Goal: Check status: Check status

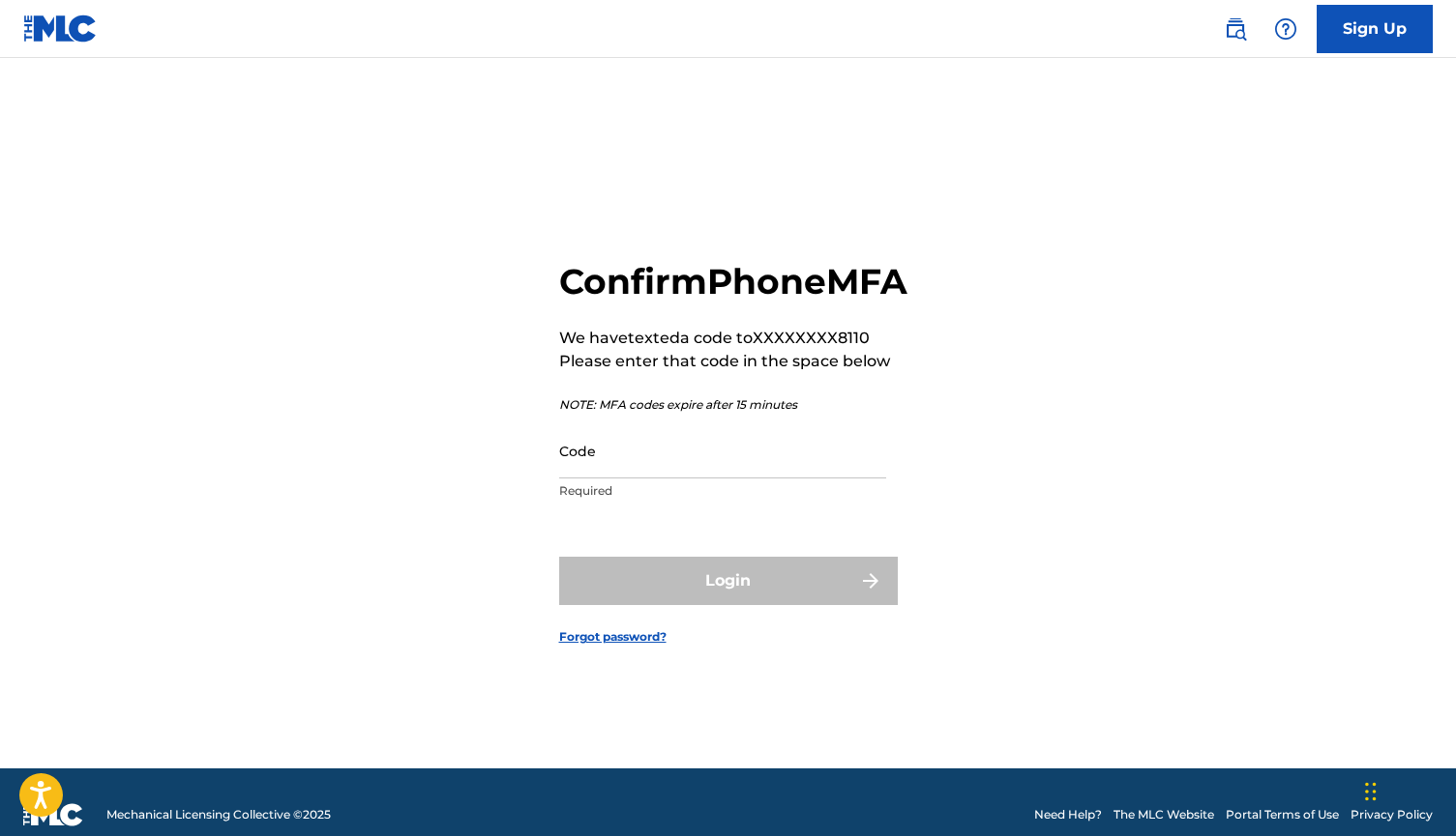
click at [594, 478] on input "Code" at bounding box center [722, 451] width 326 height 55
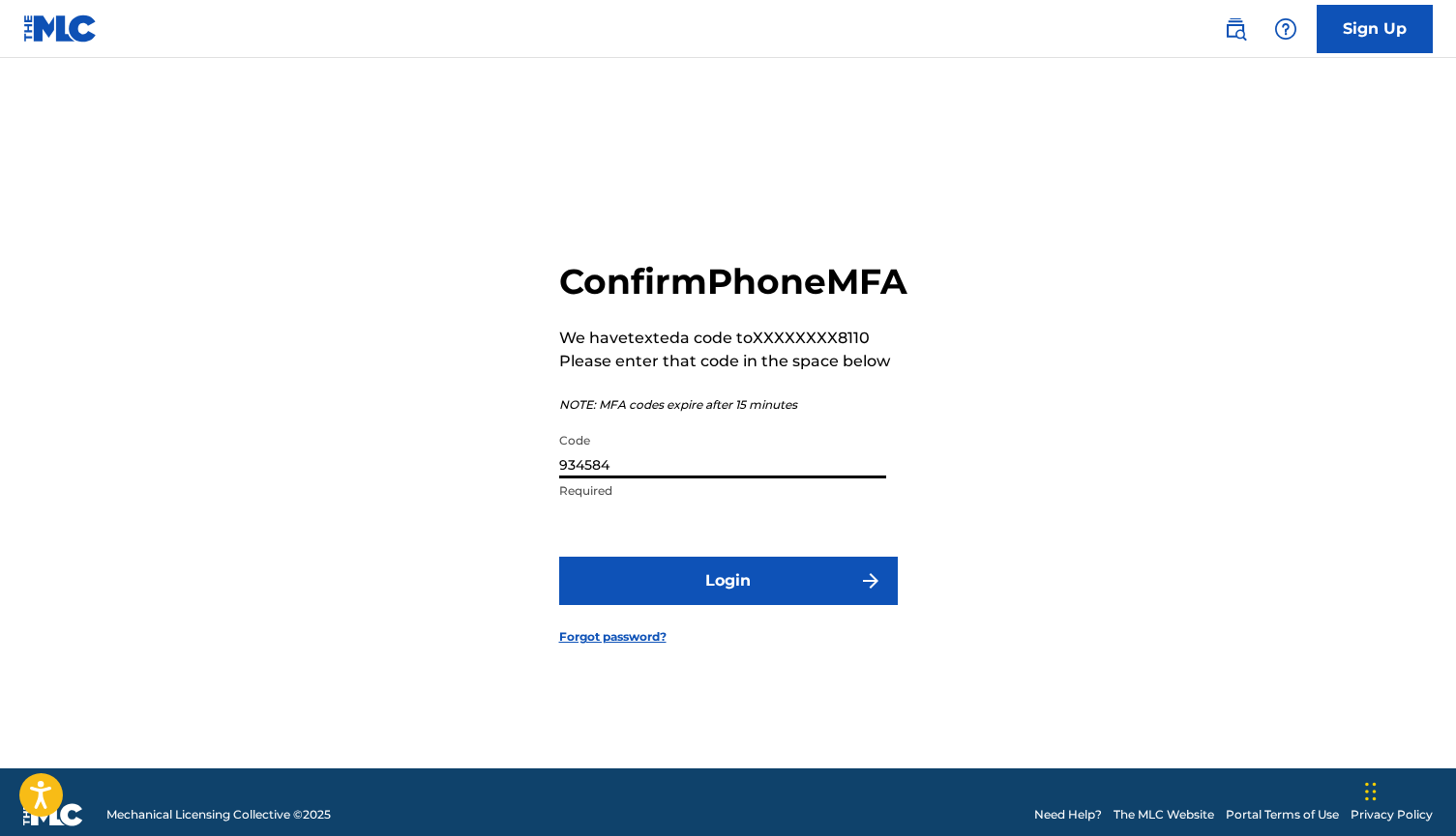
type input "934584"
click at [746, 585] on button "Login" at bounding box center [728, 580] width 338 height 48
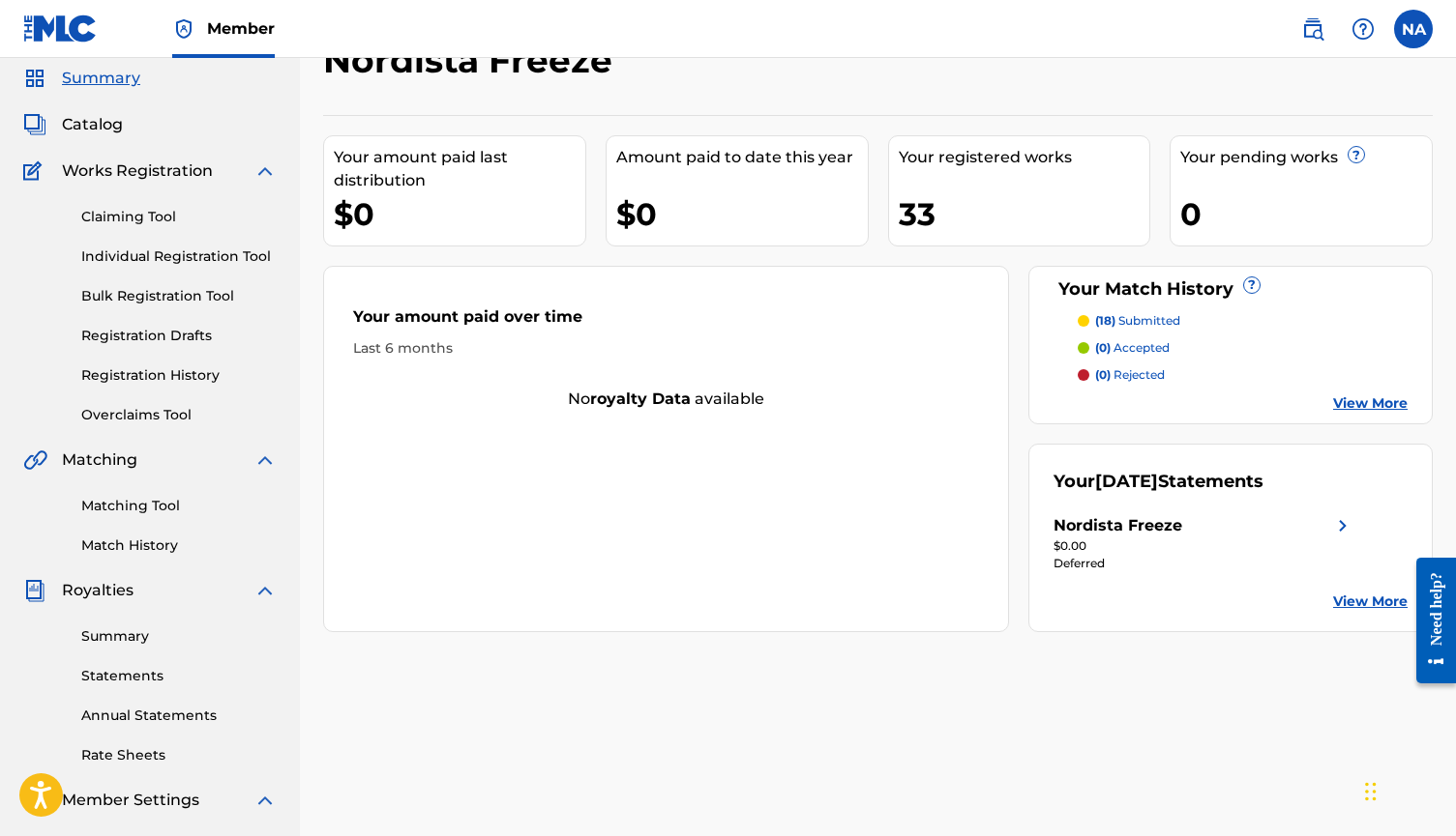
scroll to position [95, 0]
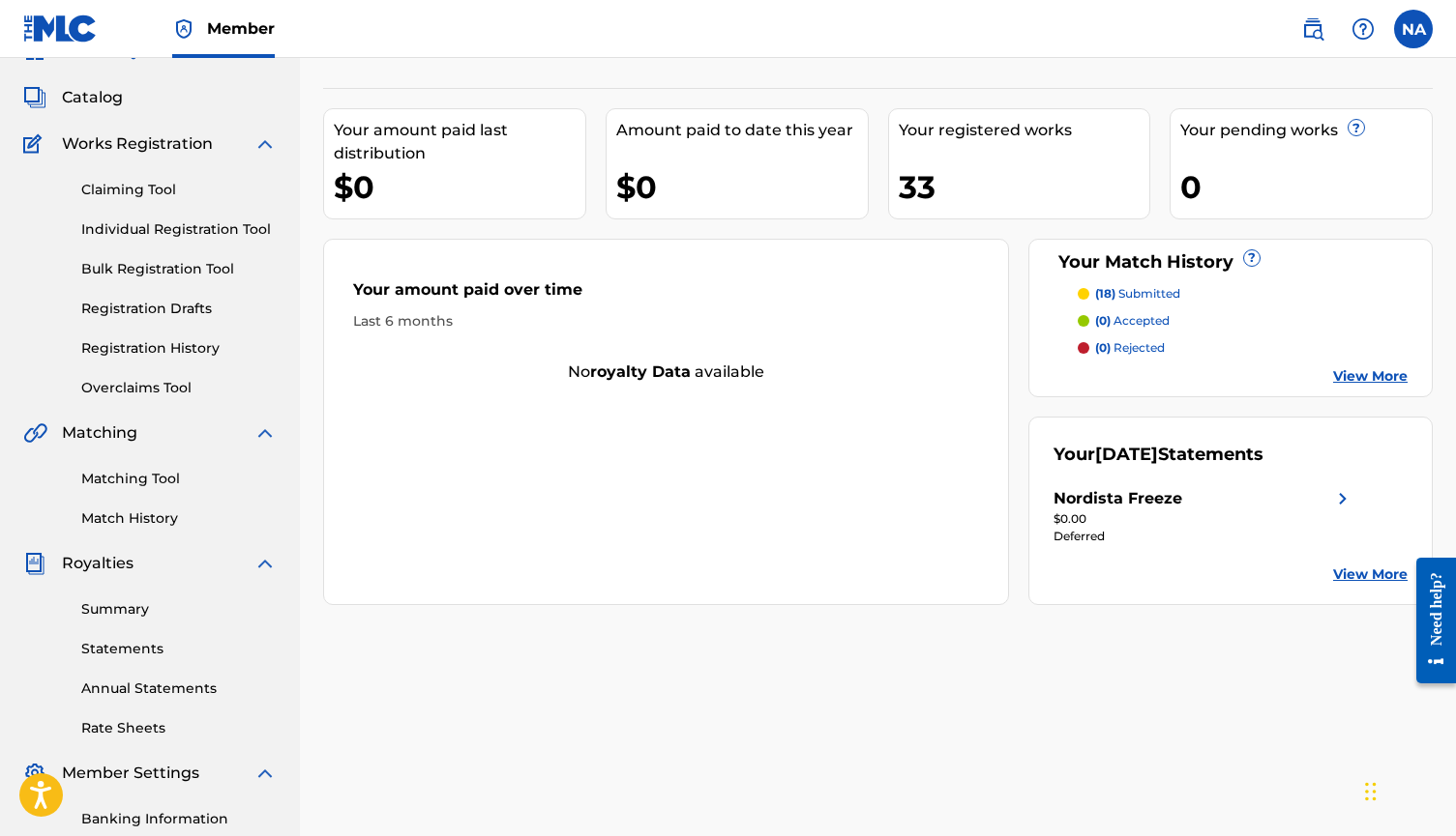
click at [121, 560] on span "Royalties" at bounding box center [97, 564] width 72 height 24
click at [125, 610] on link "Summary" at bounding box center [178, 610] width 195 height 21
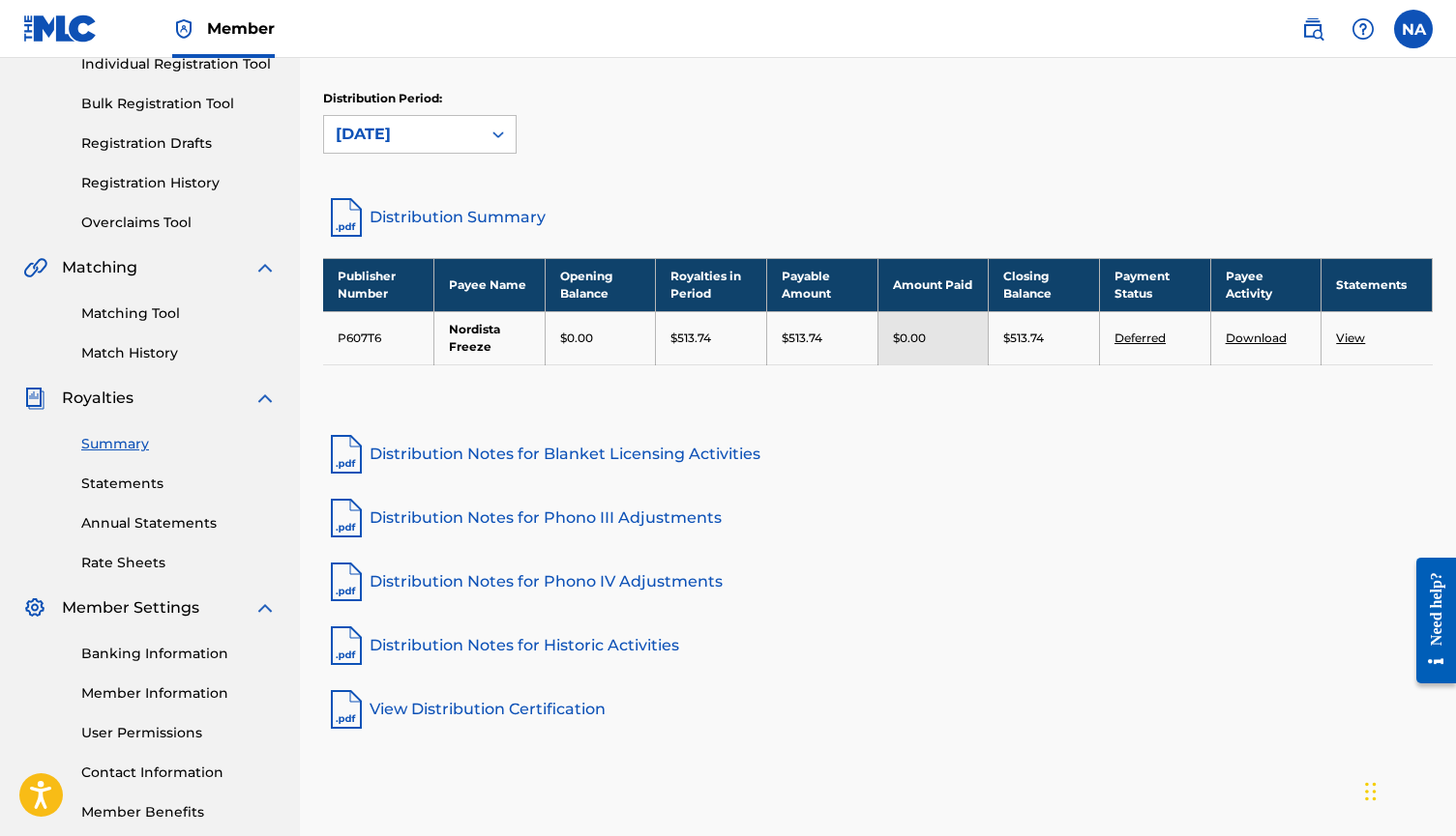
scroll to position [272, 0]
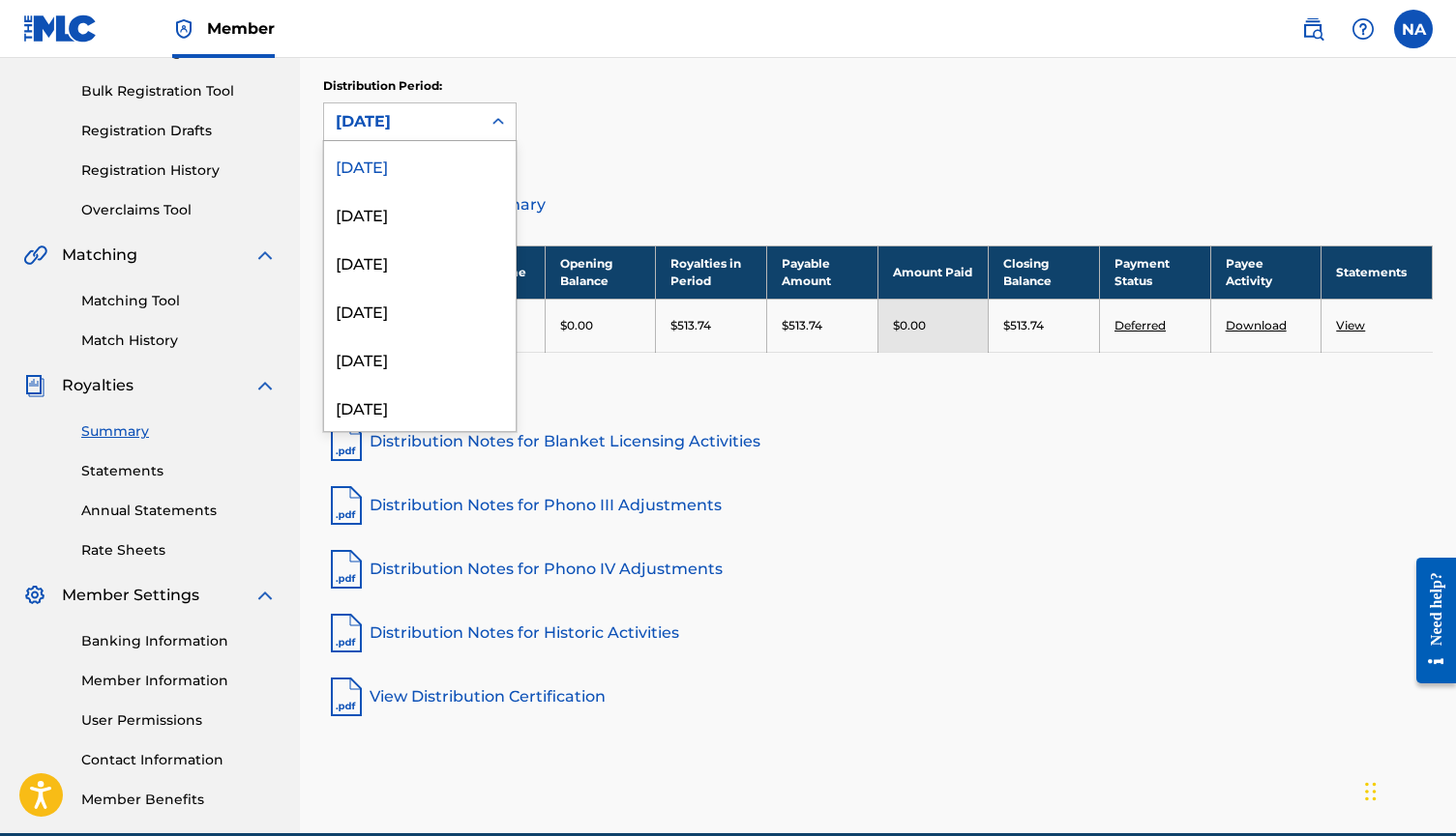
click at [462, 127] on div "[DATE]" at bounding box center [402, 122] width 133 height 24
click at [410, 218] on div "[DATE]" at bounding box center [419, 213] width 191 height 48
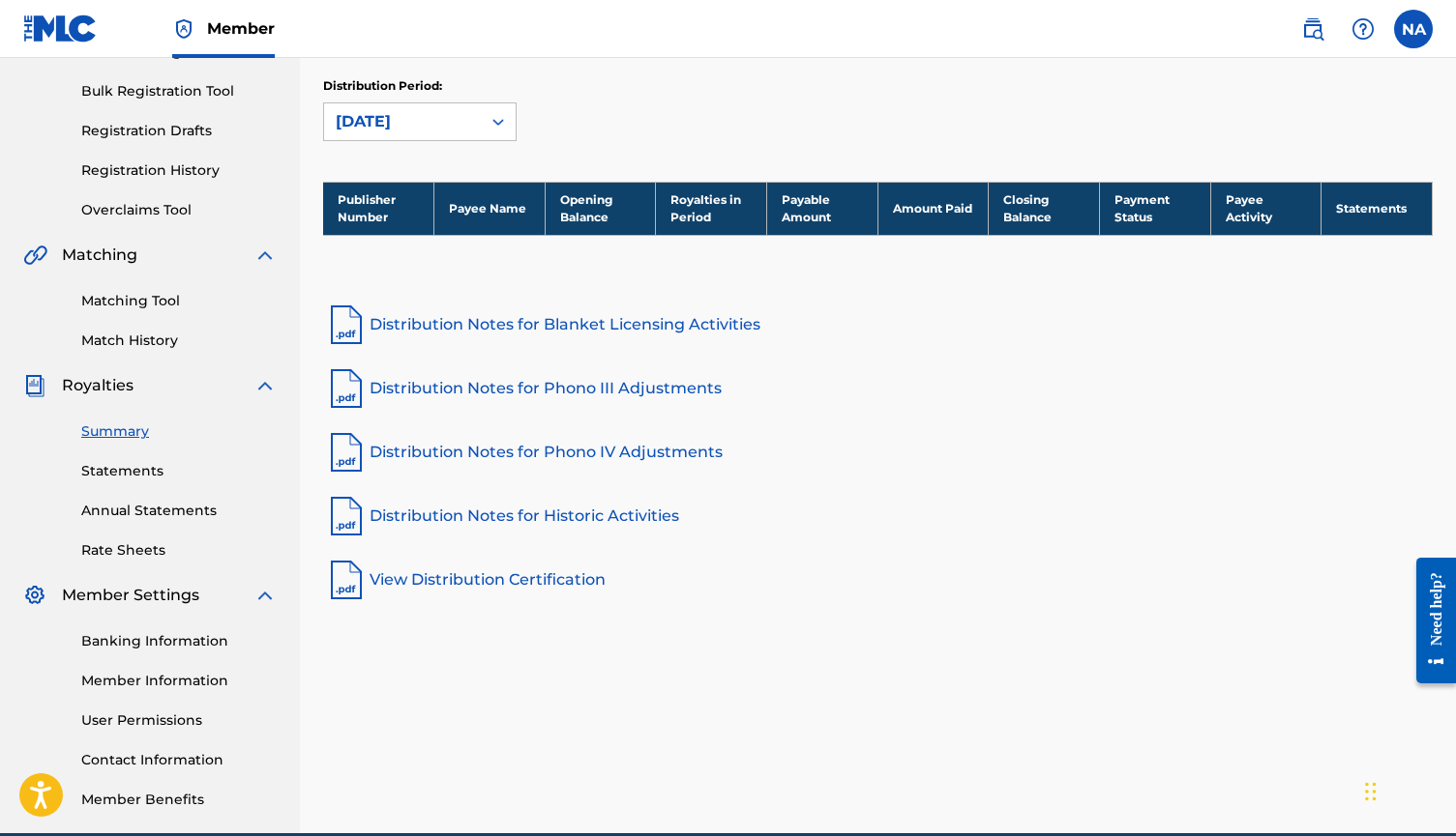
click at [479, 116] on div "[DATE]" at bounding box center [402, 122] width 157 height 36
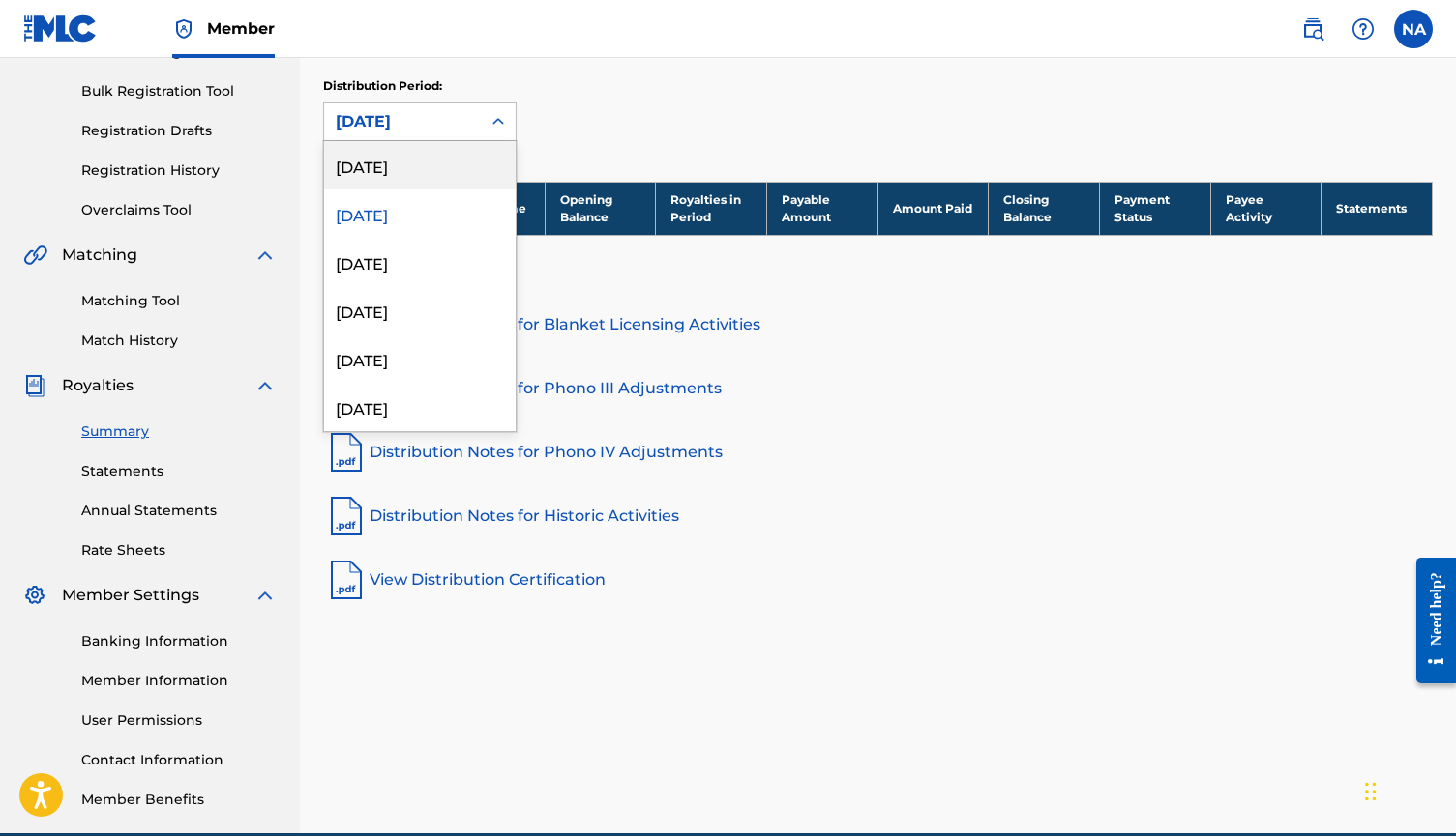
click at [448, 165] on div "[DATE]" at bounding box center [419, 165] width 191 height 48
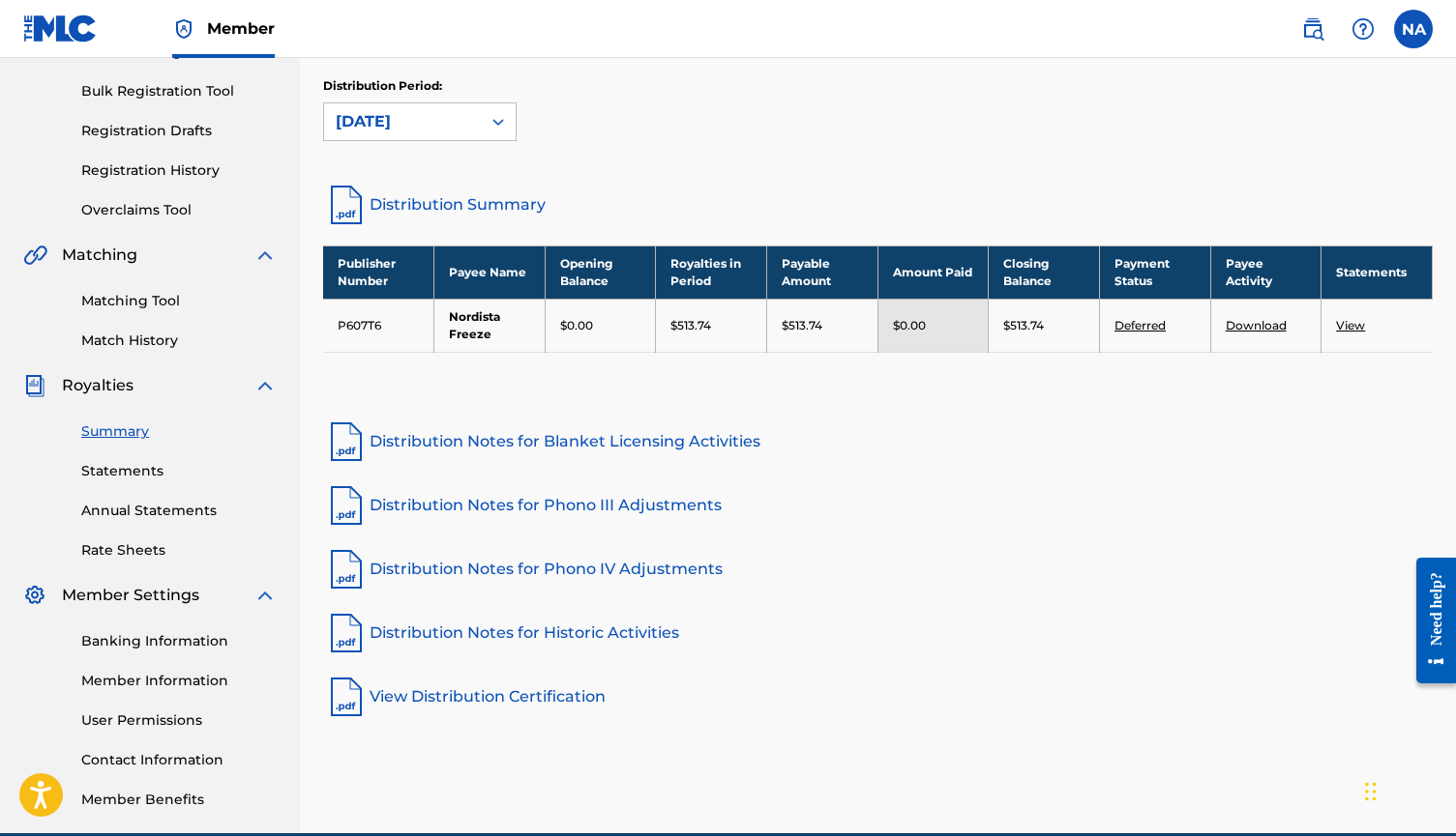
click at [1115, 176] on div "Royalties Select your desired distribution period from the drop-down menu to se…" at bounding box center [879, 7] width 1110 height 348
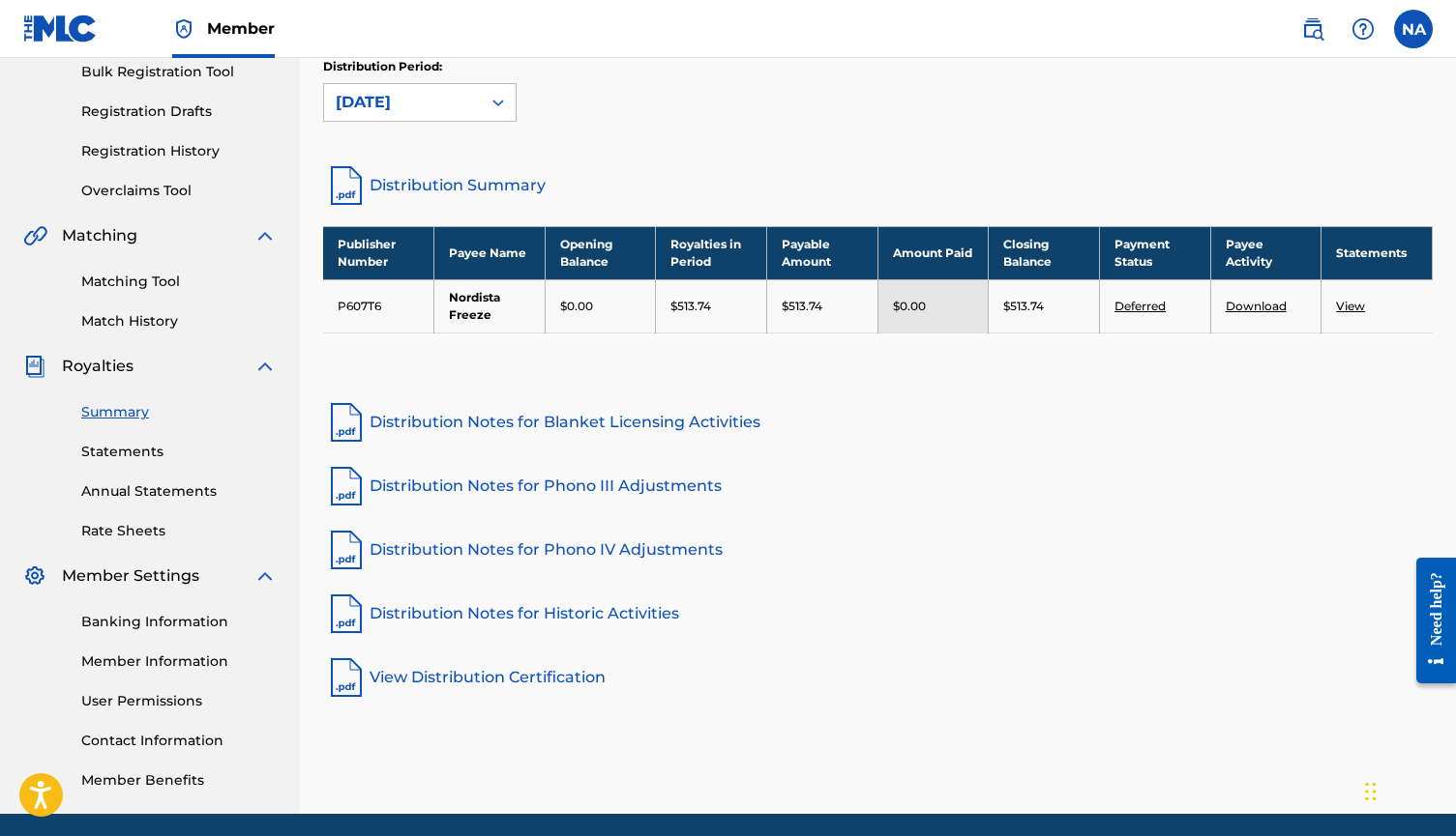
scroll to position [274, 0]
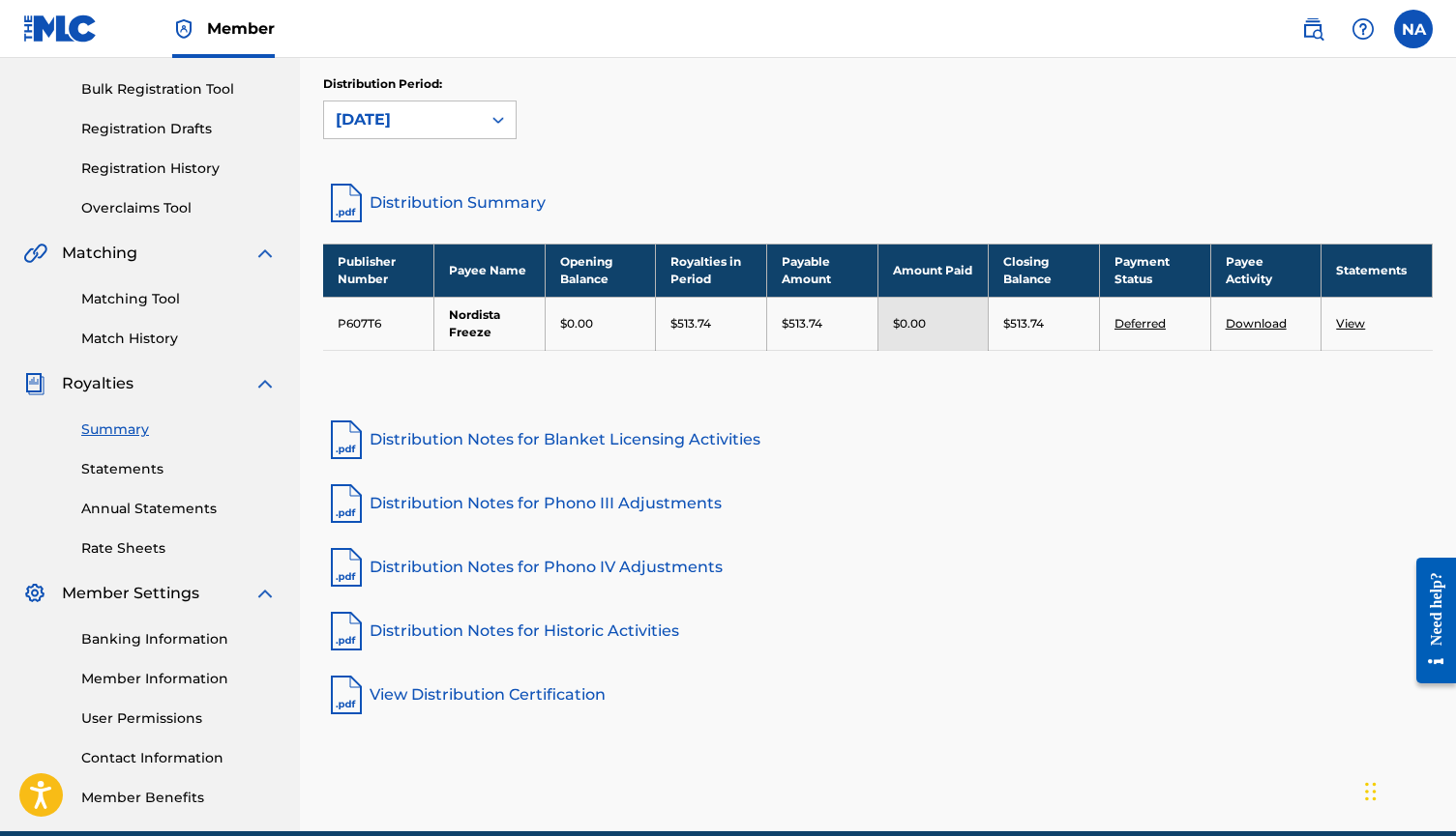
click at [1412, 34] on label at bounding box center [1413, 28] width 38 height 38
click at [1413, 29] on input "NA [PERSON_NAME] [EMAIL_ADDRESS][DOMAIN_NAME] Notification Preferences Profile …" at bounding box center [1413, 29] width 0 height 0
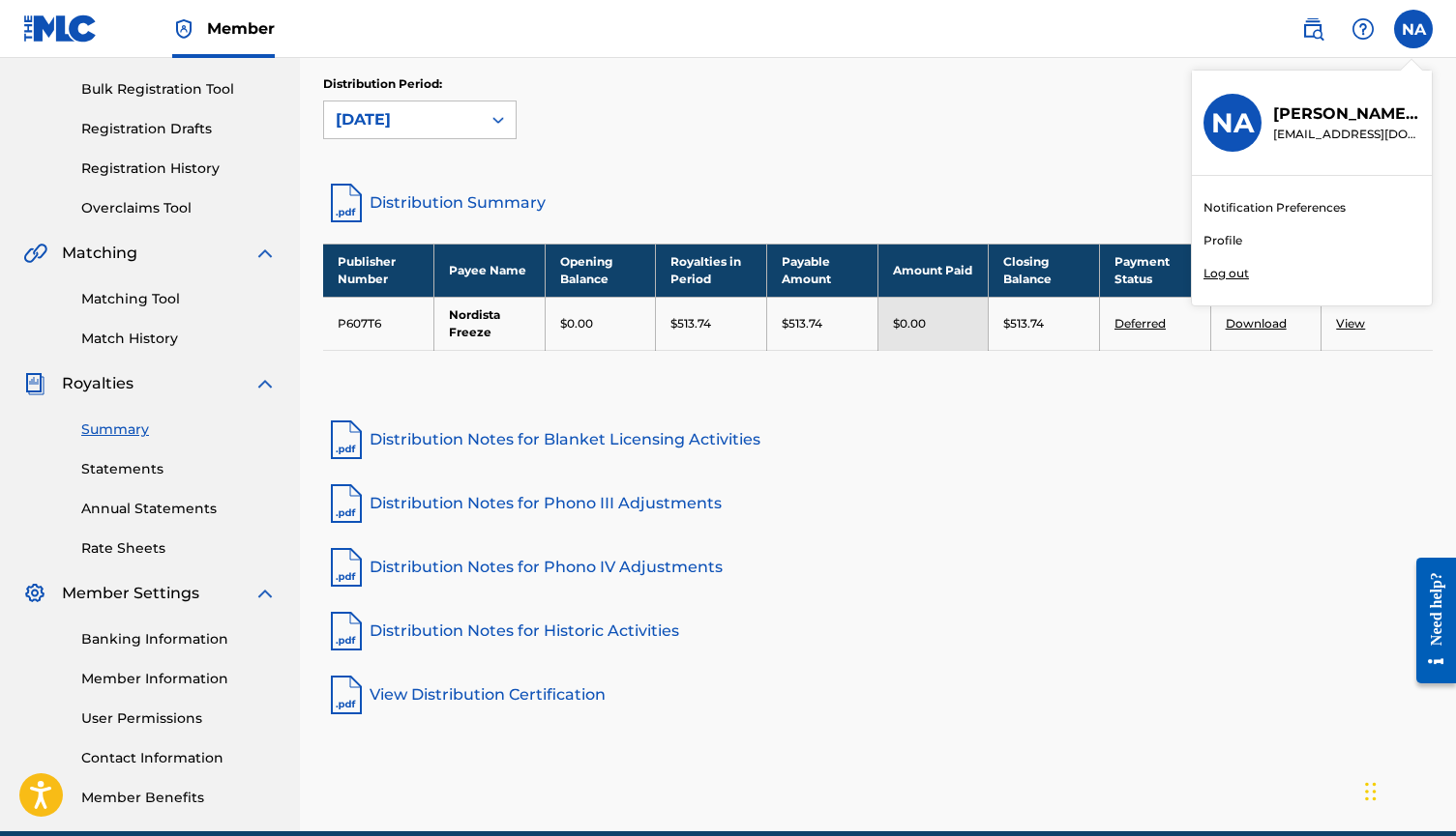
click at [691, 162] on div "Royalties Select your desired distribution period from the drop-down menu to se…" at bounding box center [879, 5] width 1110 height 348
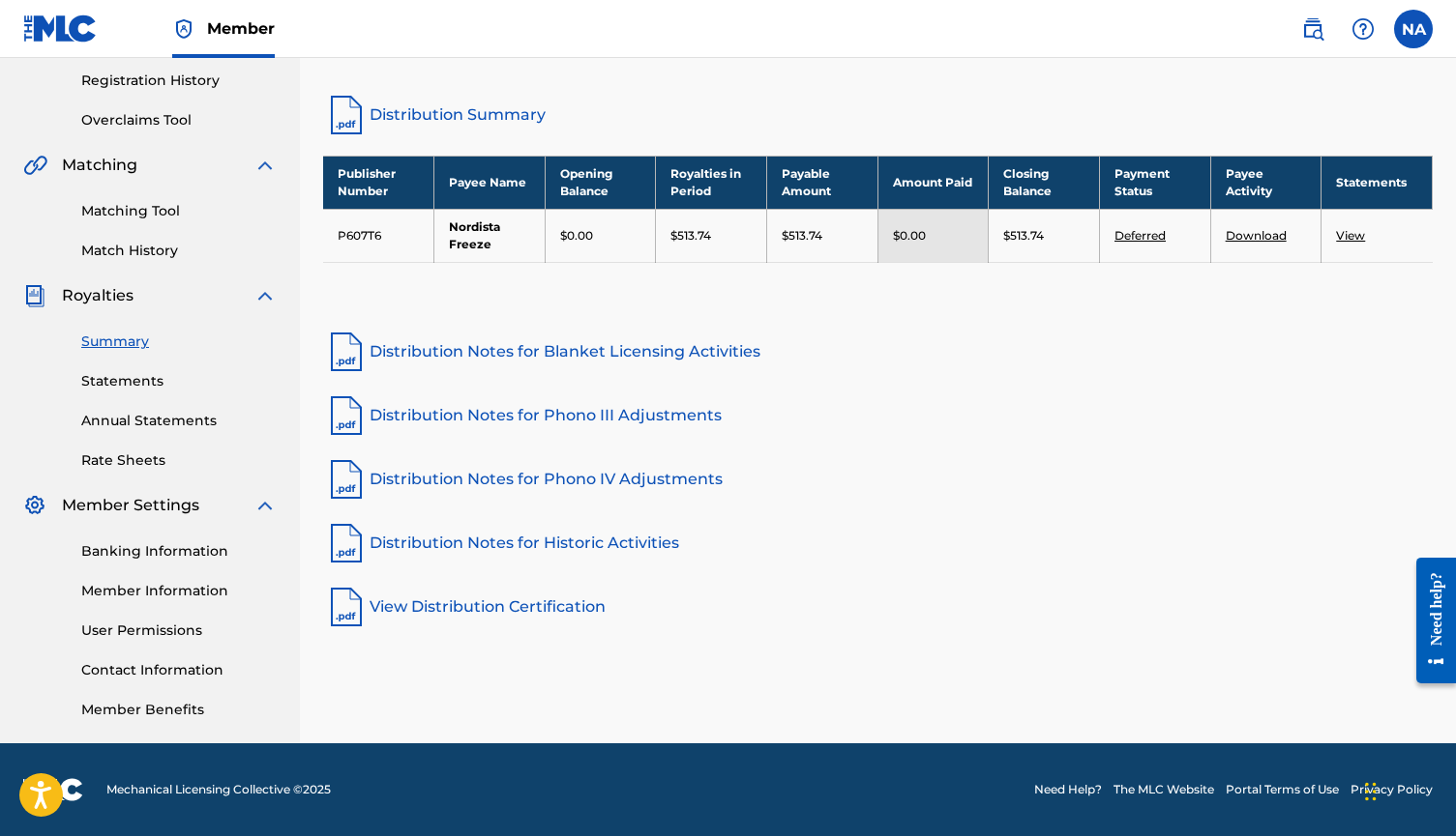
scroll to position [363, 0]
click at [174, 551] on link "Banking Information" at bounding box center [178, 551] width 195 height 21
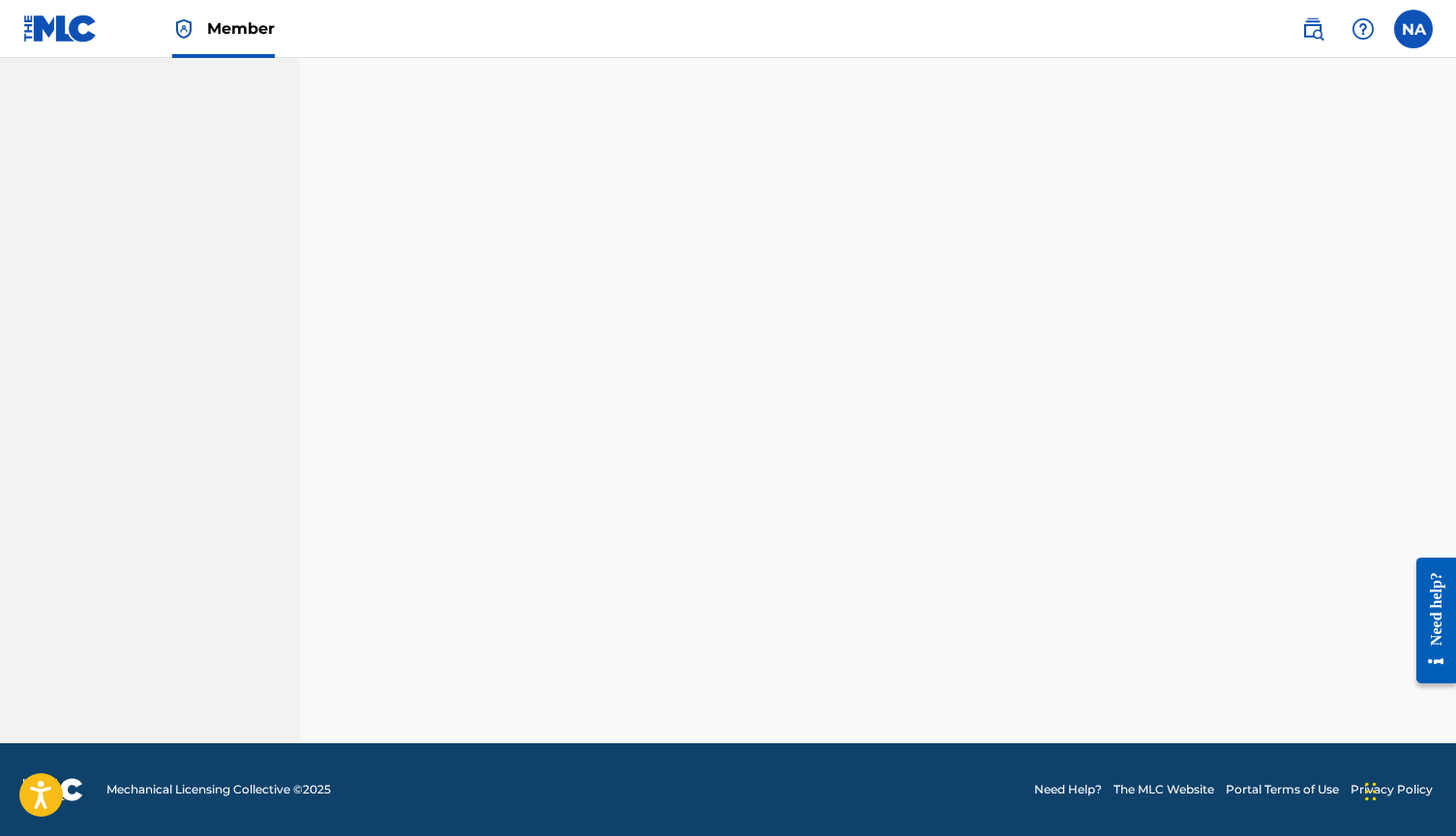
scroll to position [363, 0]
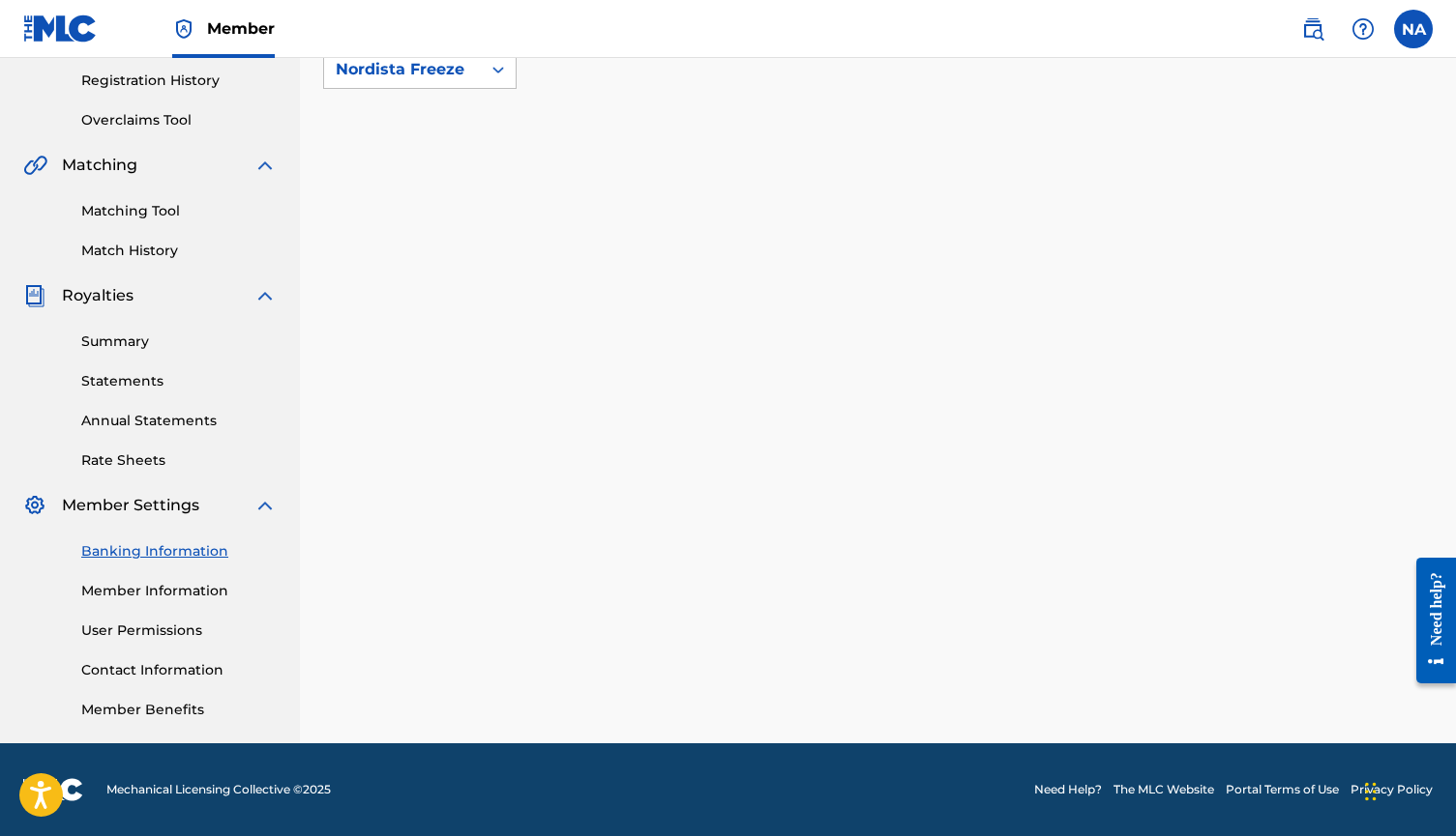
click at [110, 340] on link "Summary" at bounding box center [178, 341] width 195 height 21
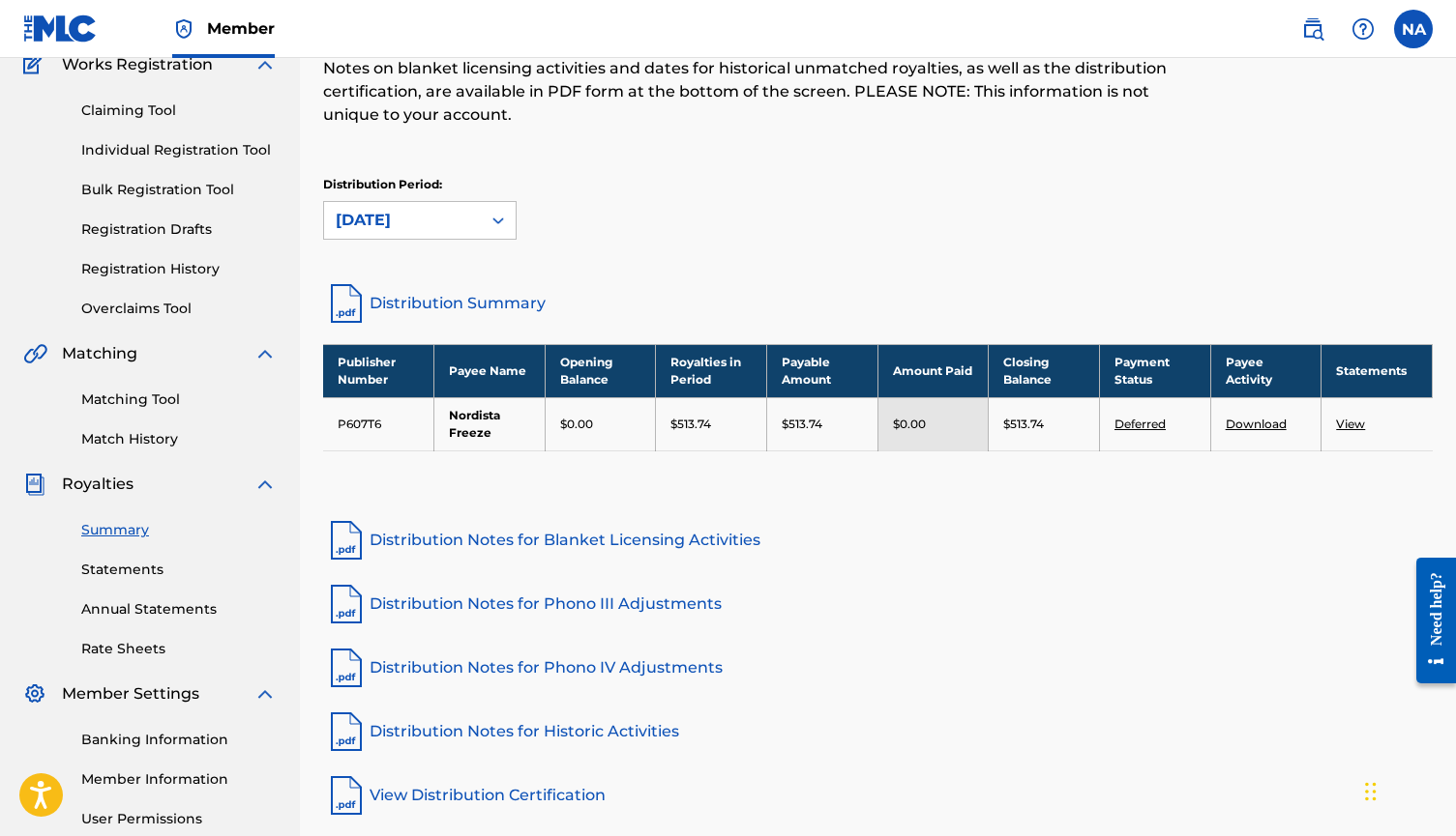
scroll to position [176, 0]
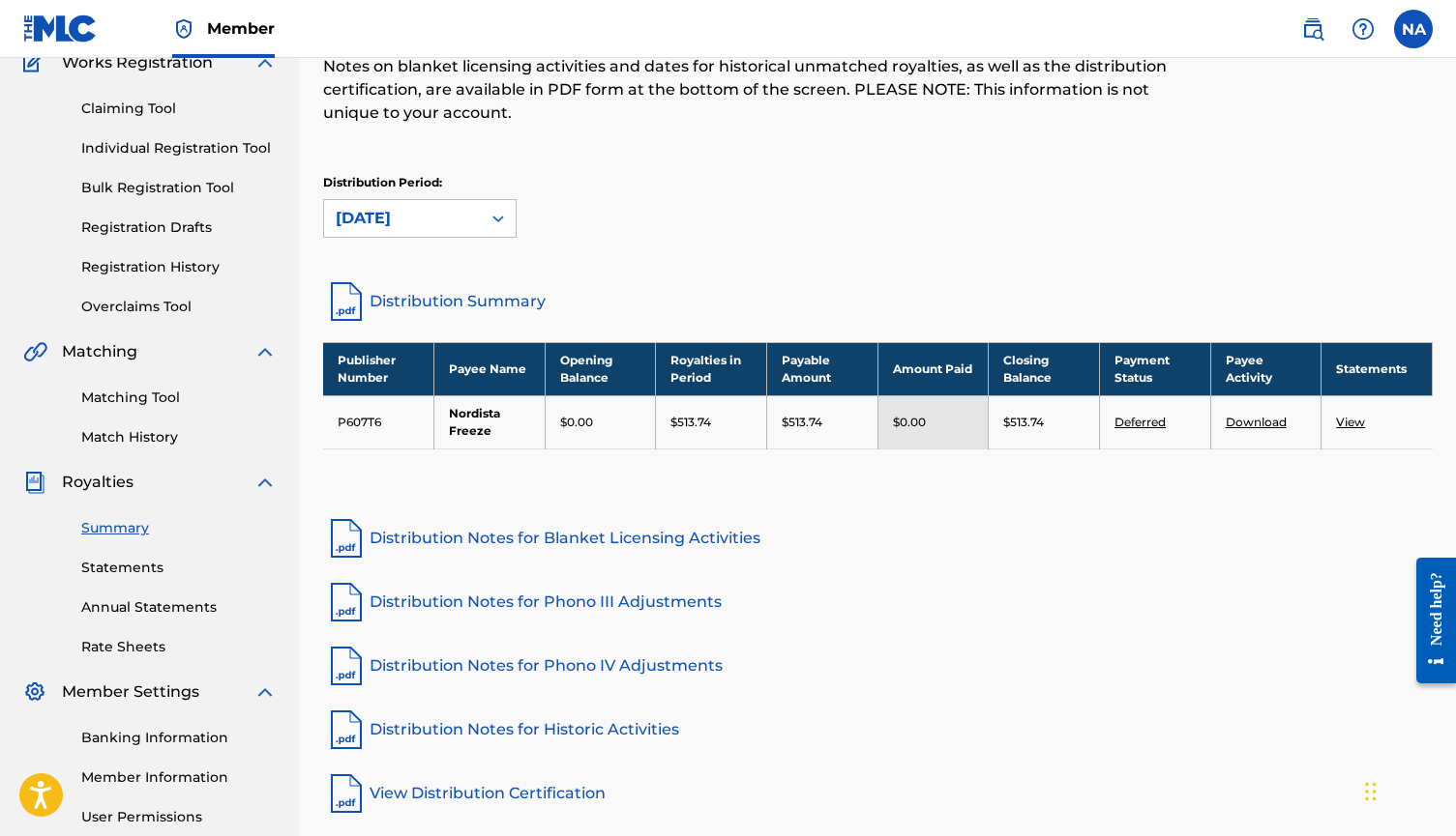
click at [1147, 418] on link "Deferred" at bounding box center [1139, 421] width 51 height 15
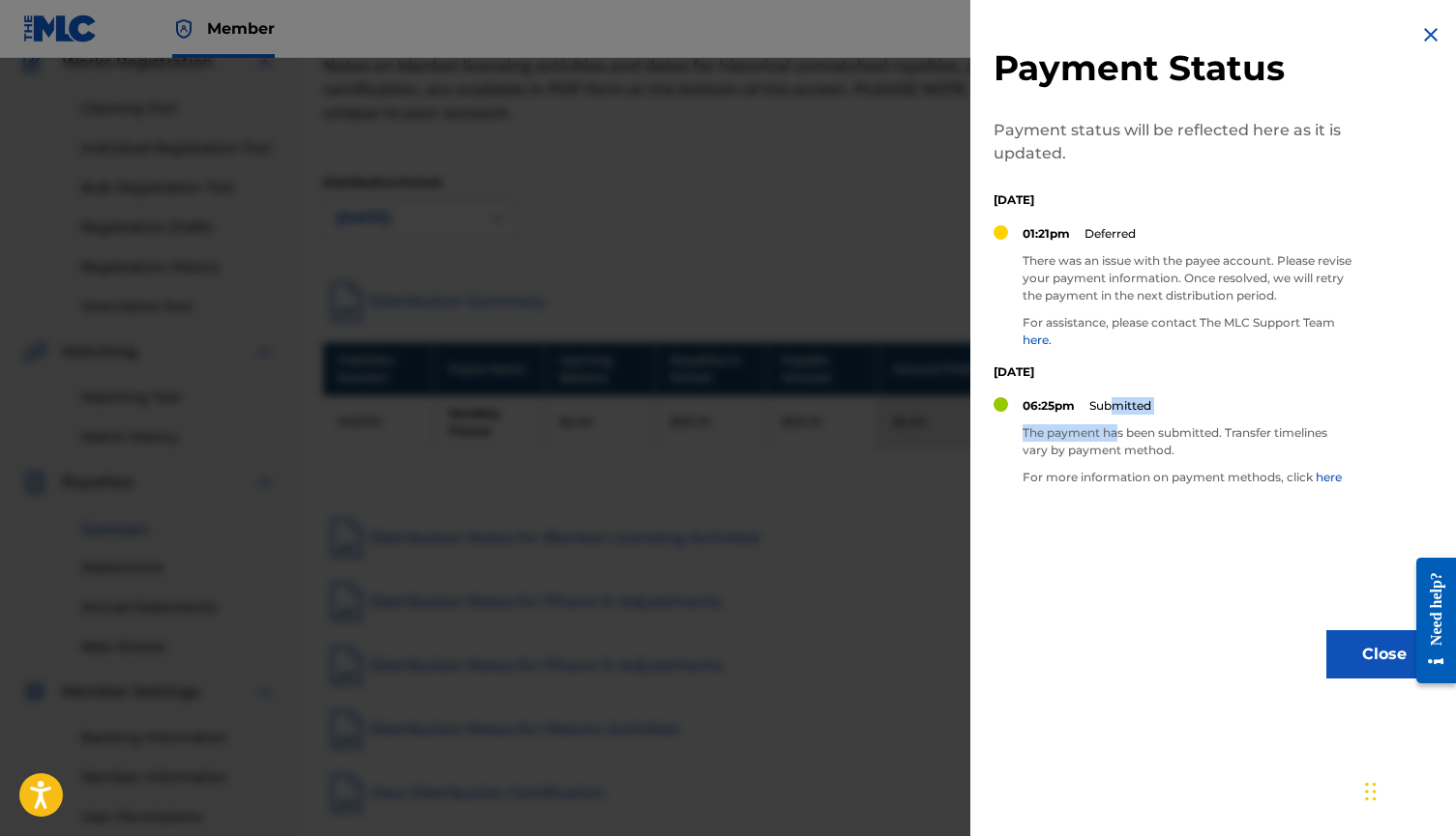
drag, startPoint x: 1117, startPoint y: 405, endPoint x: 1120, endPoint y: 435, distance: 30.1
click at [1120, 435] on div "06:25pm Submitted The payment has been submitted. Transfer timelines vary by pa…" at bounding box center [1186, 449] width 328 height 104
click at [1423, 38] on img at bounding box center [1431, 35] width 24 height 24
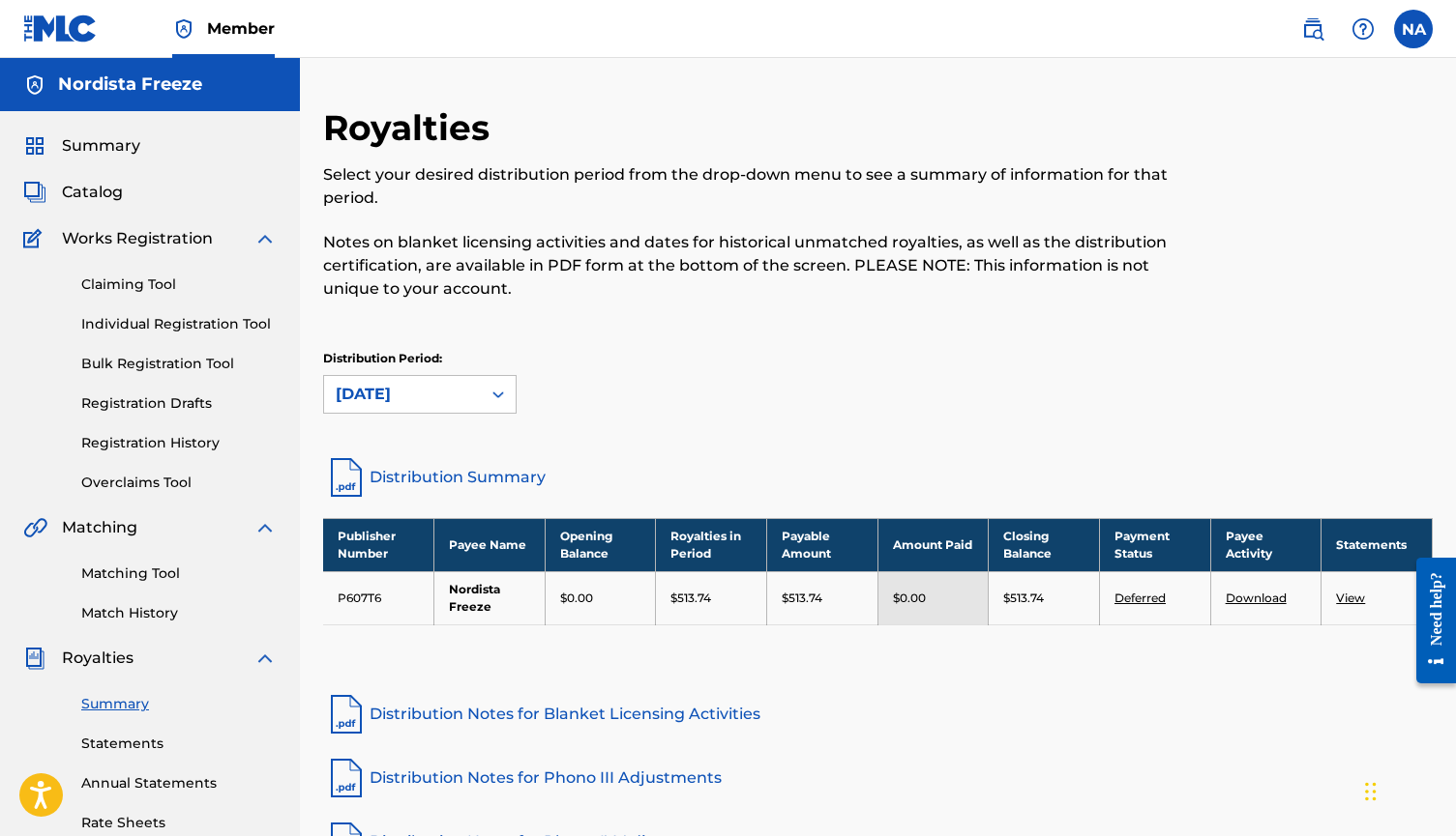
scroll to position [0, 0]
click at [89, 32] on img at bounding box center [61, 28] width 75 height 28
